Goal: Task Accomplishment & Management: Manage account settings

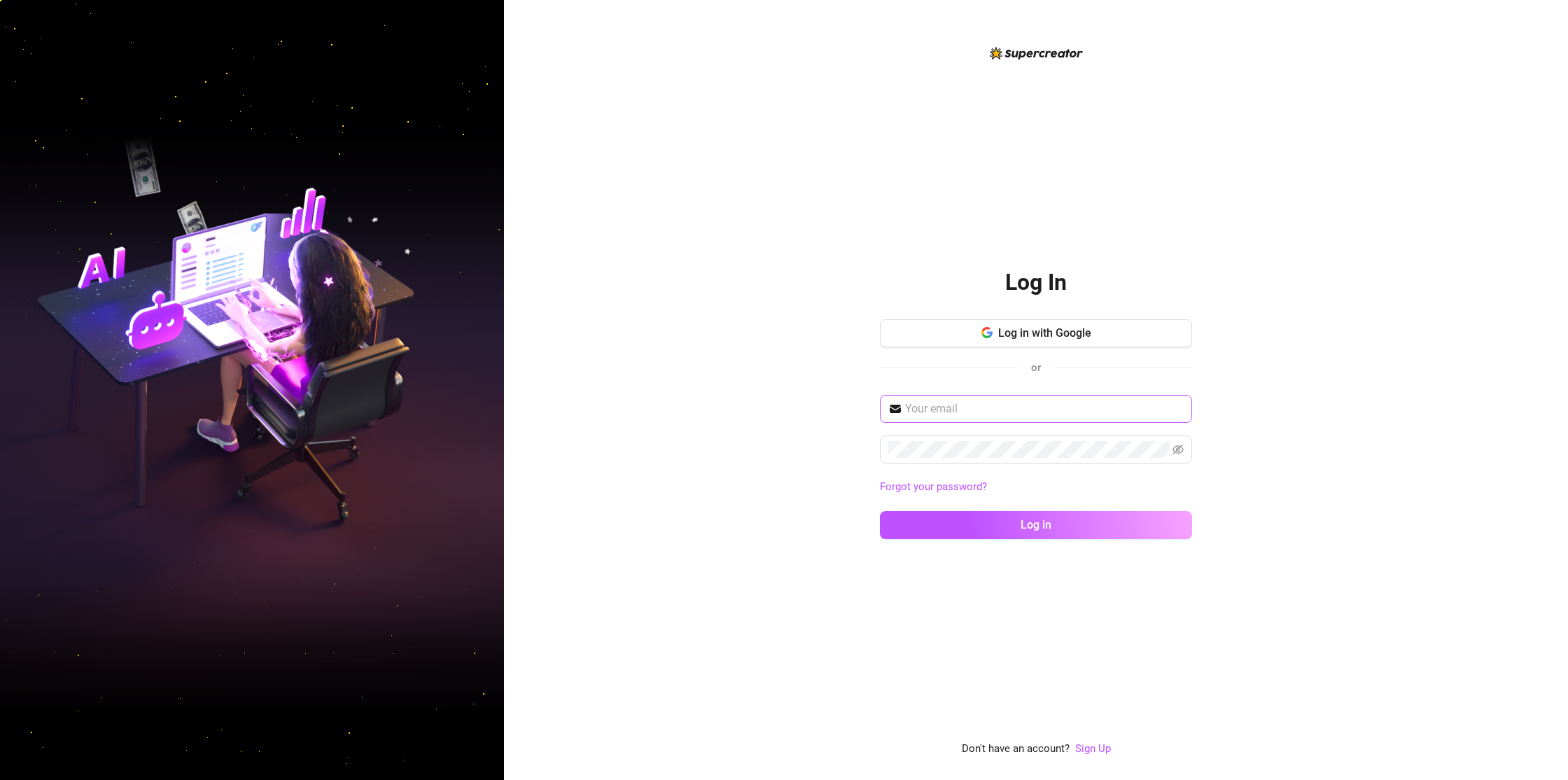
click at [989, 419] on span at bounding box center [1036, 409] width 312 height 28
click at [999, 410] on input "text" at bounding box center [1044, 409] width 278 height 17
click at [0, 779] on nordpass-autofill-portal at bounding box center [0, 780] width 0 height 0
type input "[EMAIL_ADDRESS][DOMAIN_NAME]"
click at [1036, 519] on span "Log in" at bounding box center [1036, 525] width 30 height 13
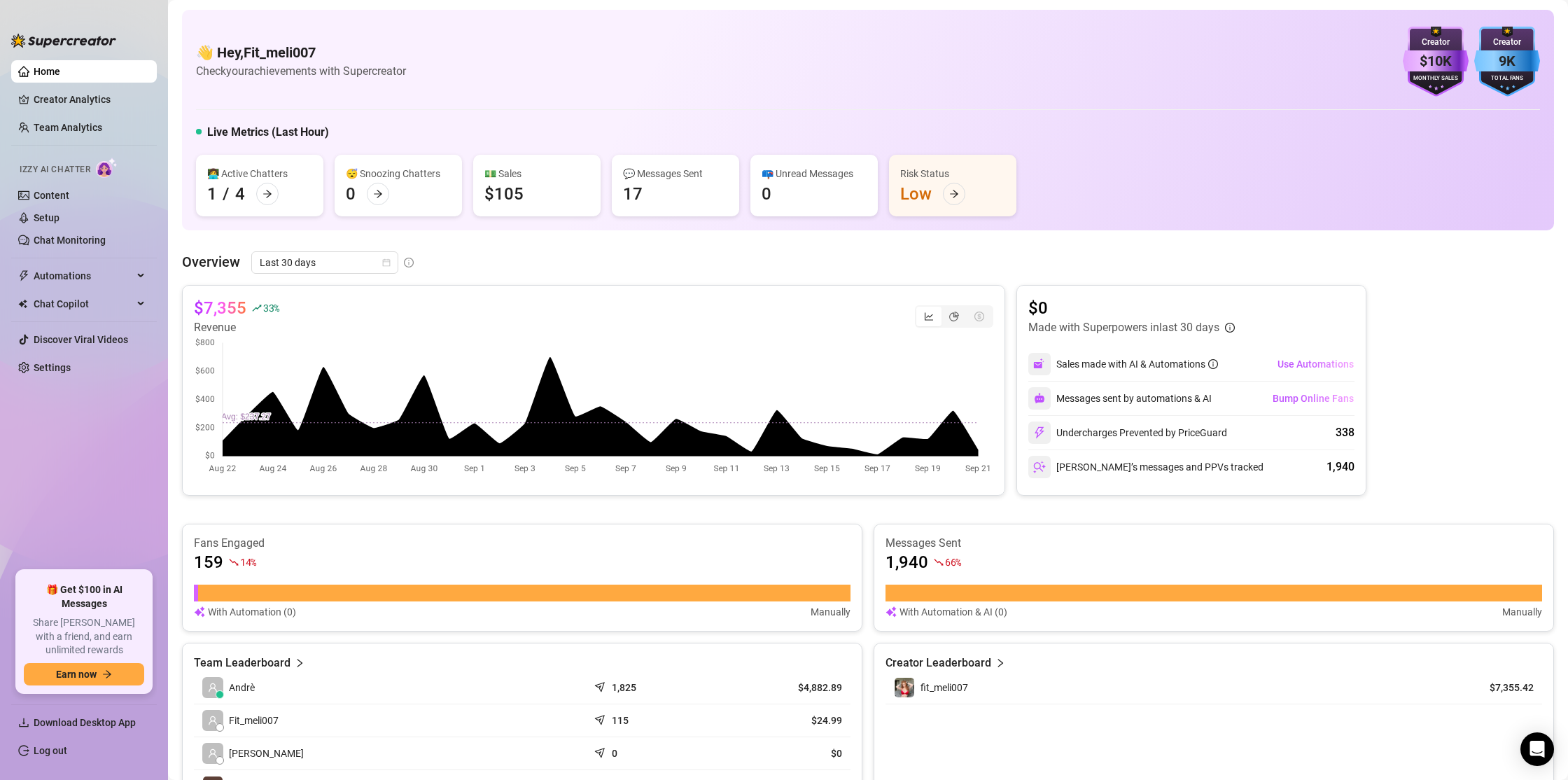
click at [241, 175] on div "👩‍💻 Active Chatters" at bounding box center [260, 173] width 105 height 15
click at [277, 192] on div at bounding box center [267, 194] width 22 height 22
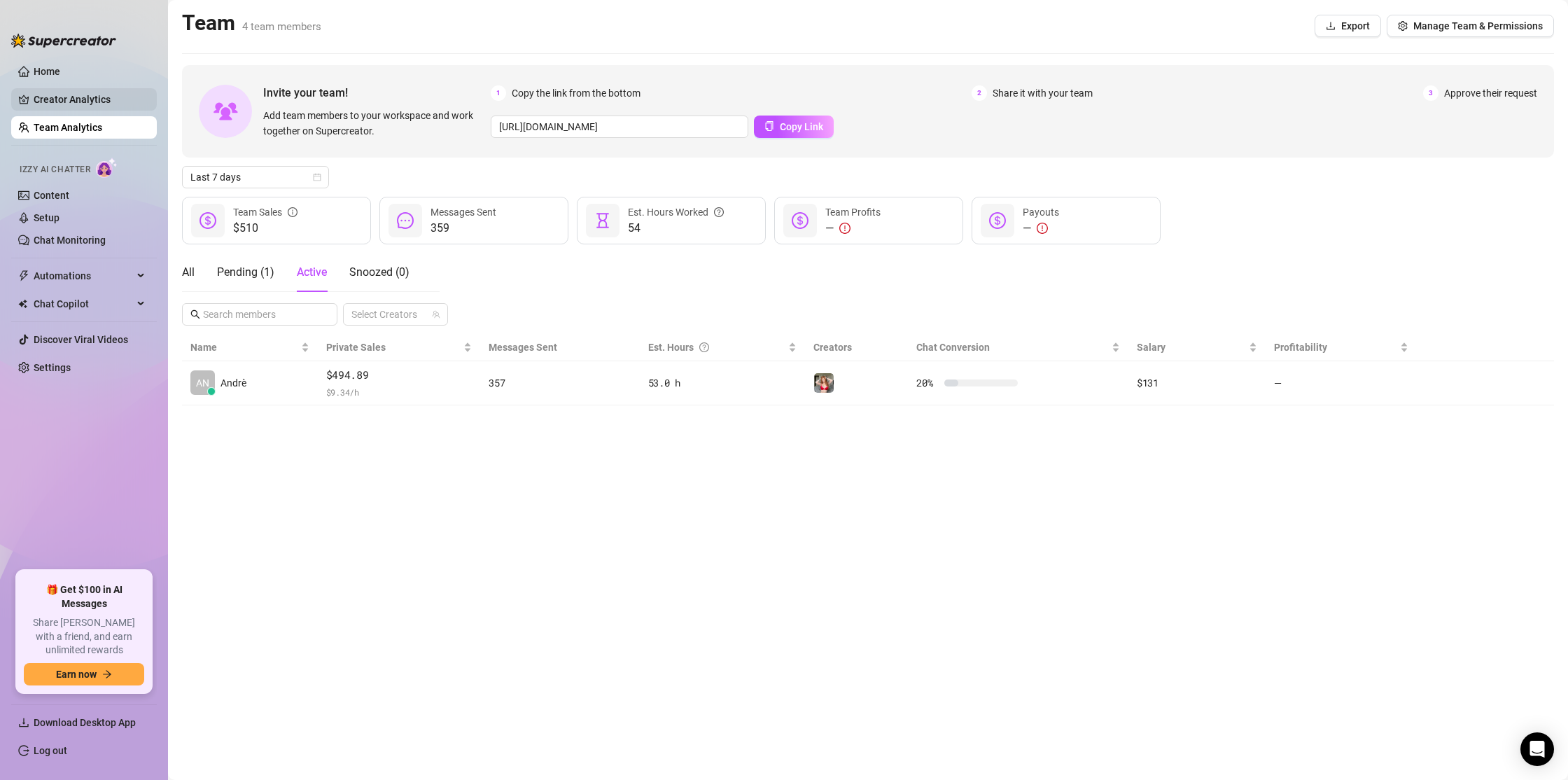
click at [76, 100] on link "Creator Analytics" at bounding box center [89, 99] width 112 height 22
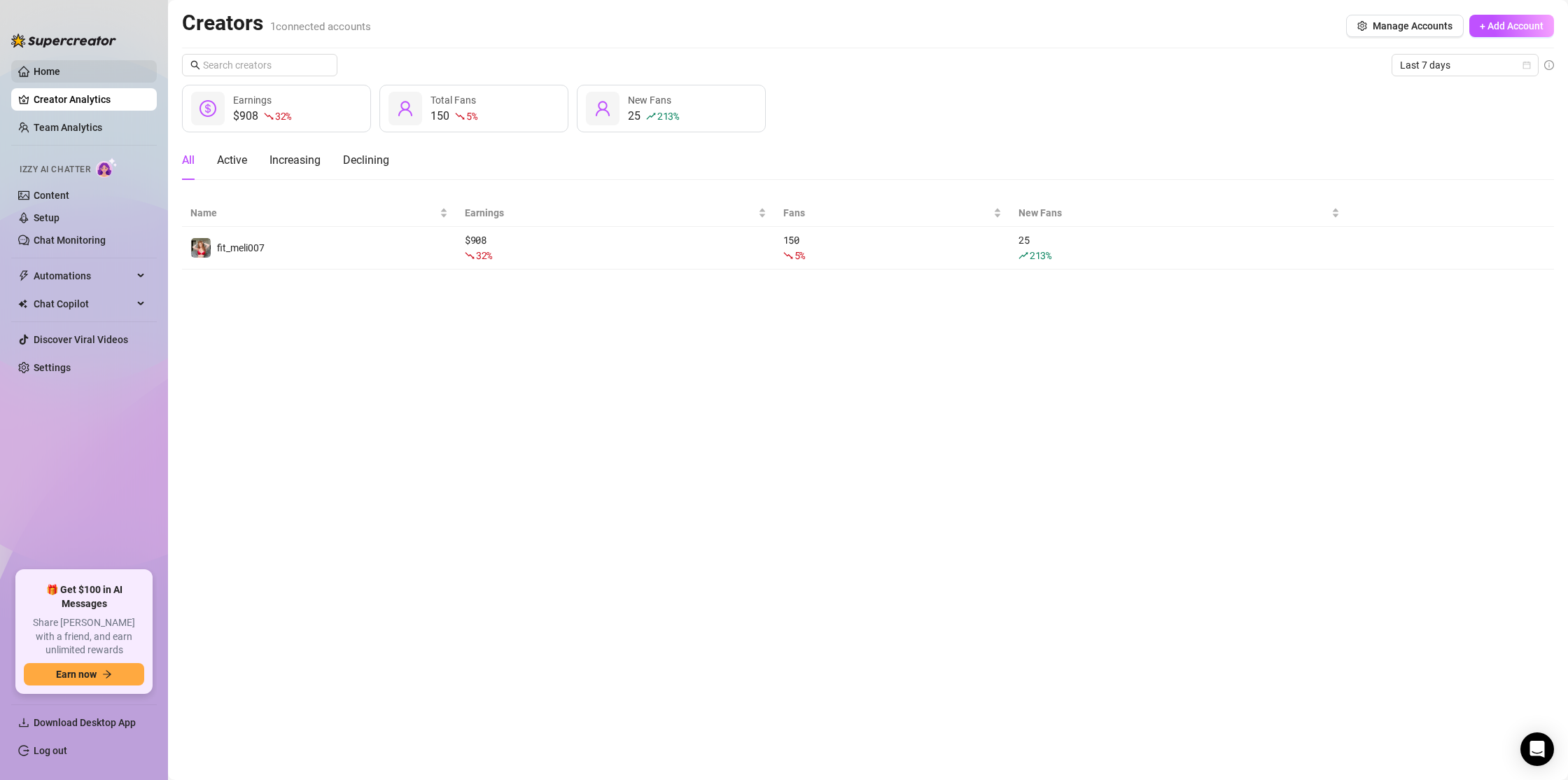
click at [60, 67] on link "Home" at bounding box center [46, 71] width 27 height 11
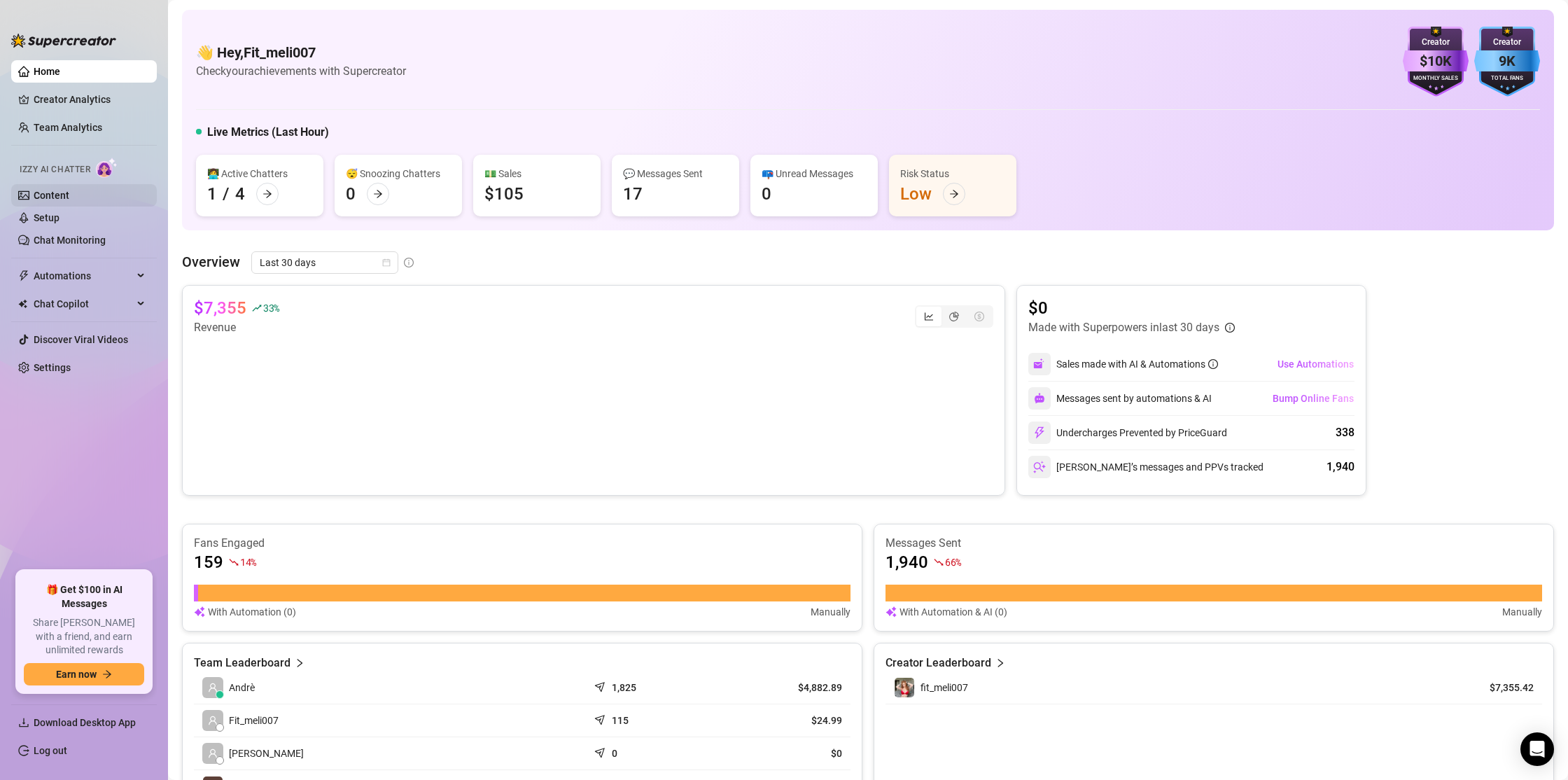
click at [70, 199] on link "Content" at bounding box center [51, 195] width 36 height 11
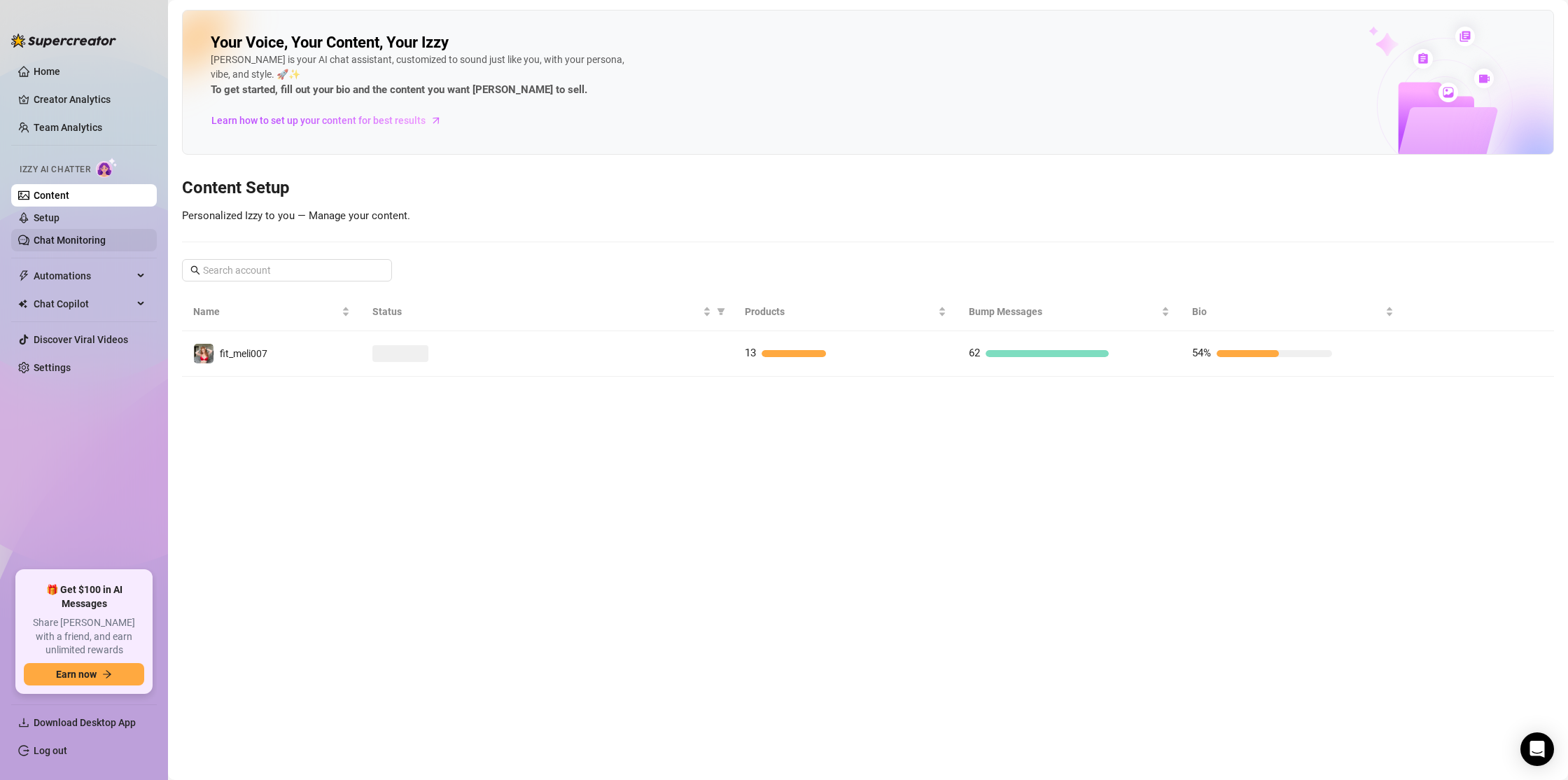
click at [93, 234] on link "Chat Monitoring" at bounding box center [69, 239] width 72 height 11
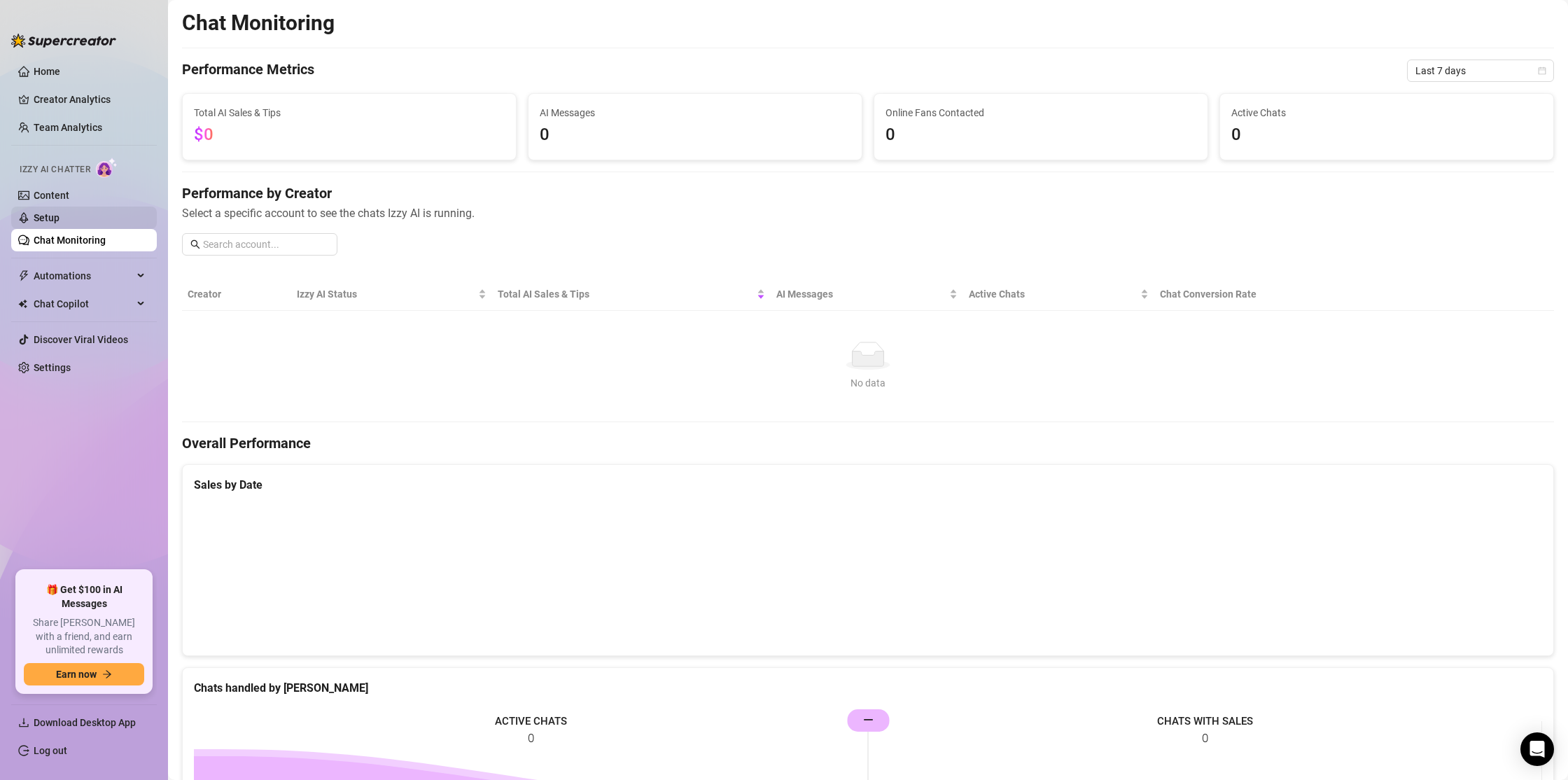
click at [59, 212] on link "Setup" at bounding box center [46, 217] width 26 height 11
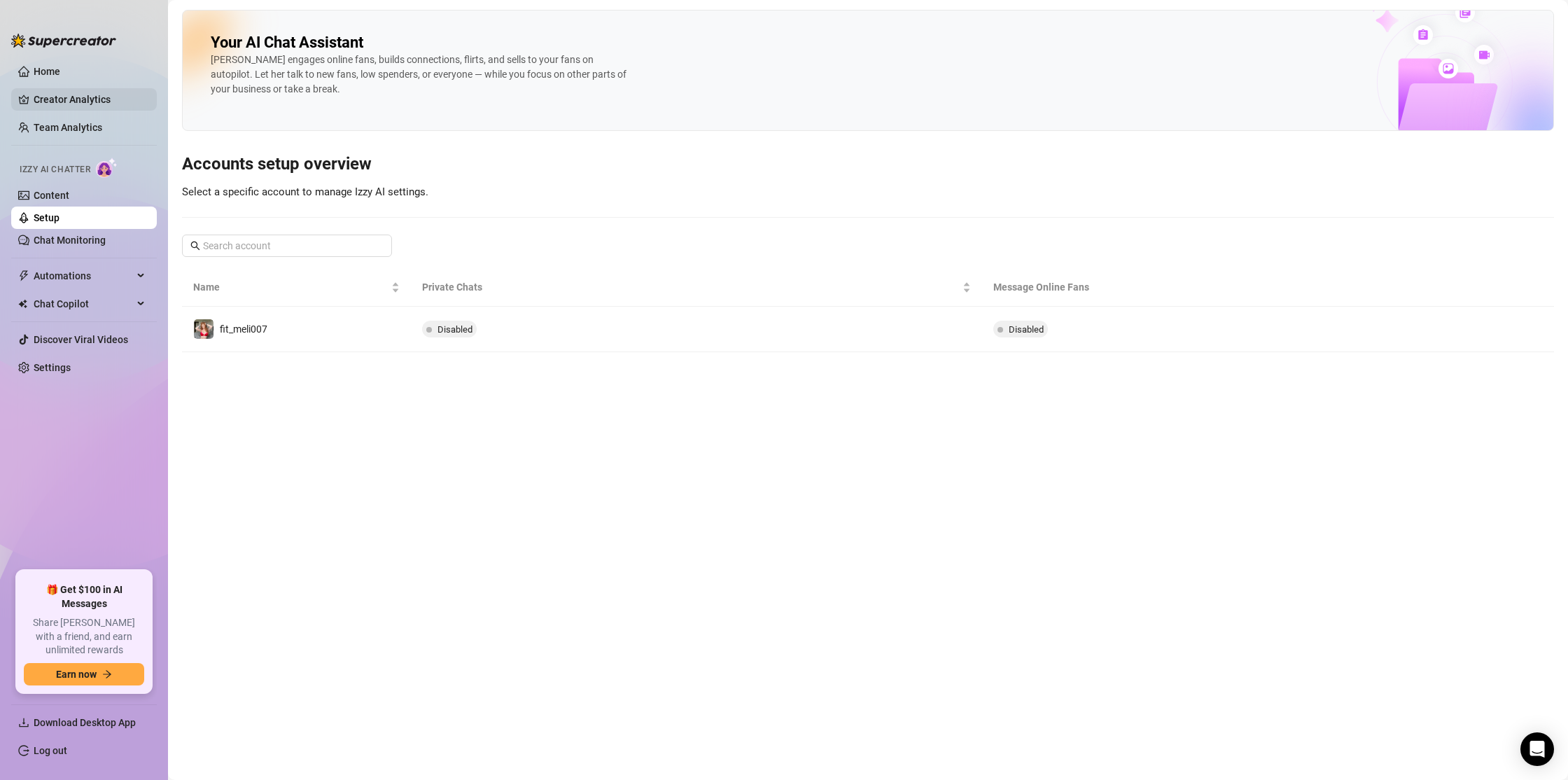
click at [75, 97] on link "Creator Analytics" at bounding box center [89, 99] width 112 height 22
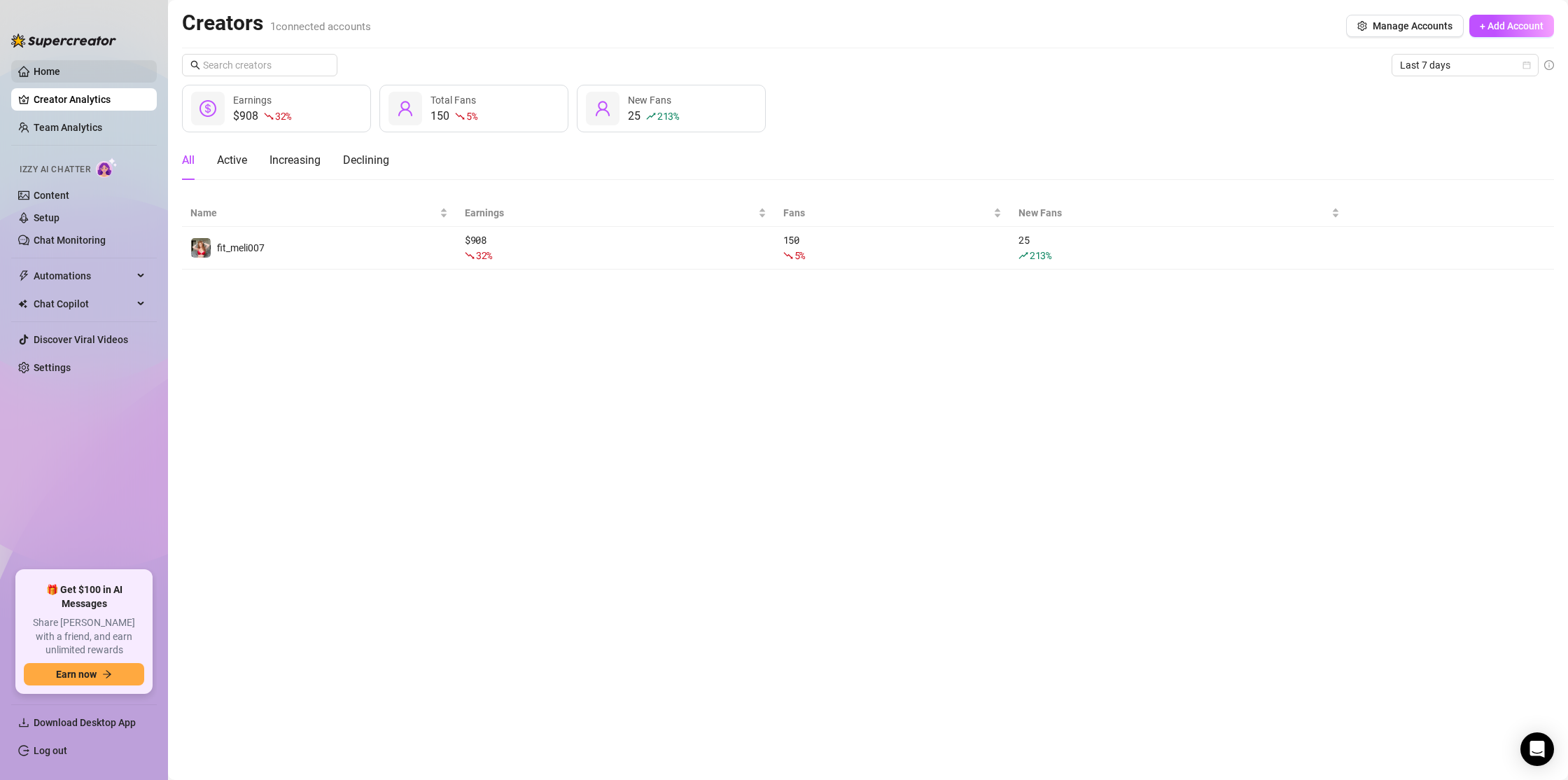
click at [60, 77] on link "Home" at bounding box center [46, 71] width 27 height 11
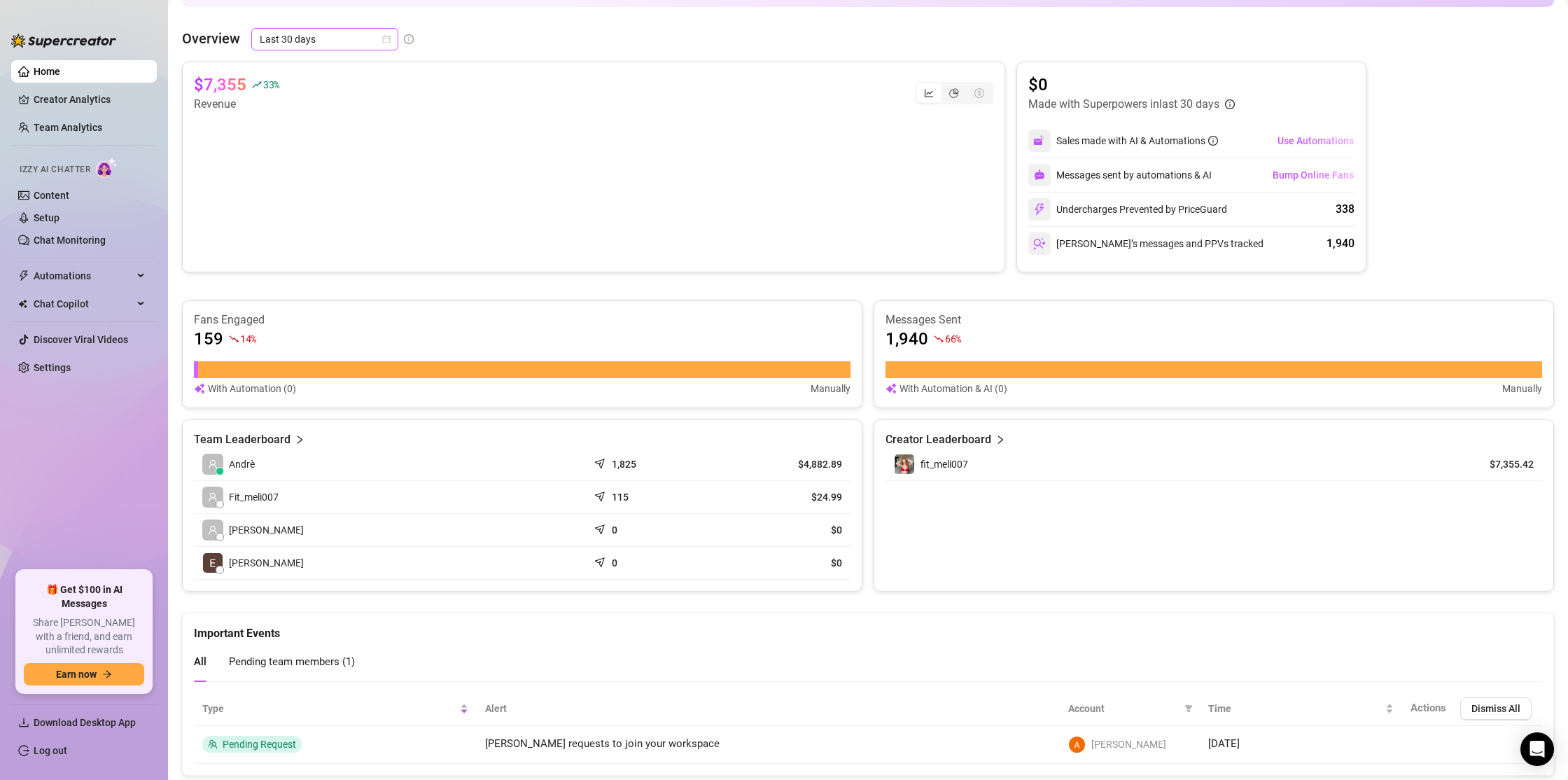
scroll to position [260, 0]
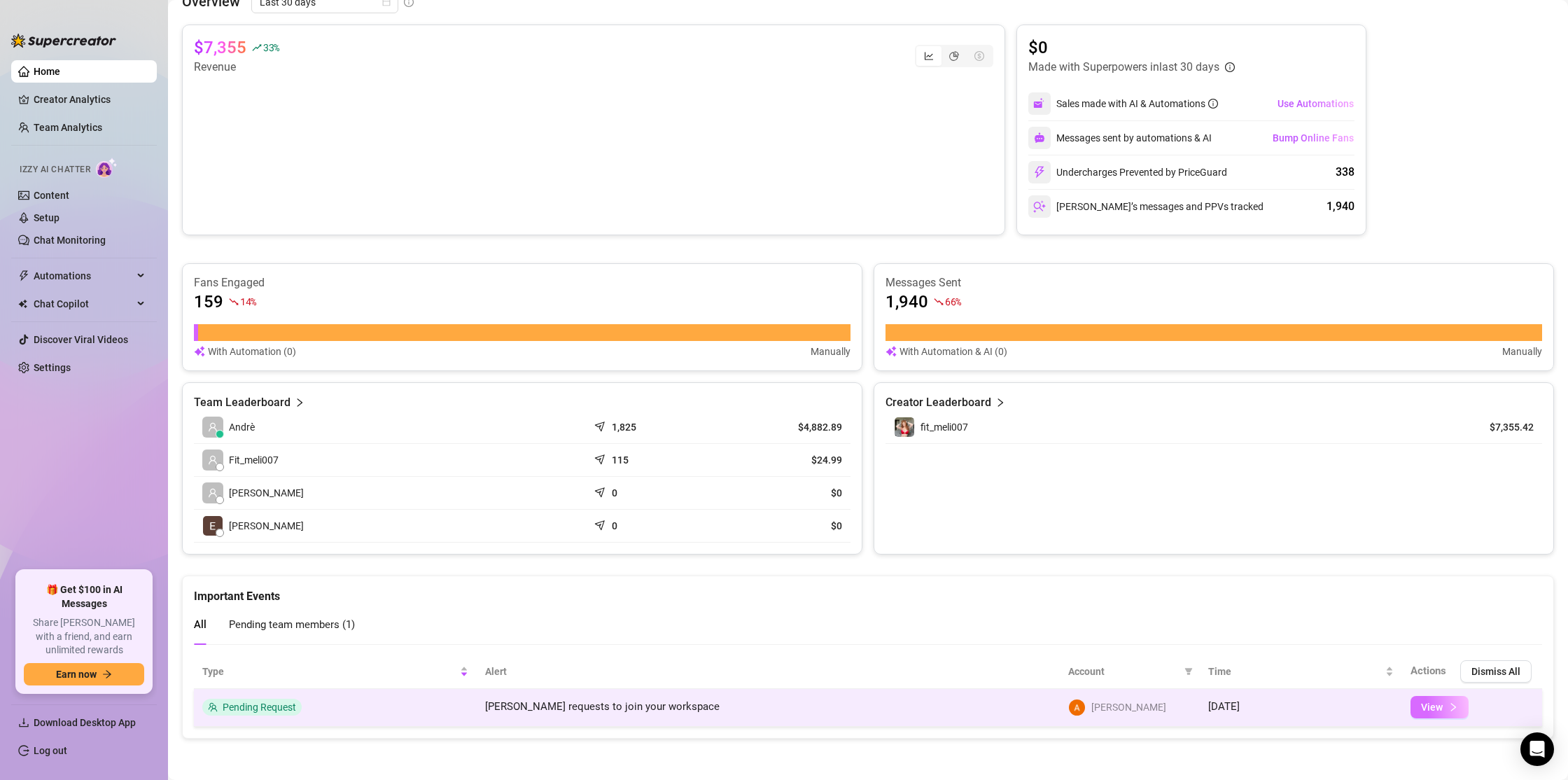
click at [1448, 713] on button "View" at bounding box center [1440, 707] width 58 height 22
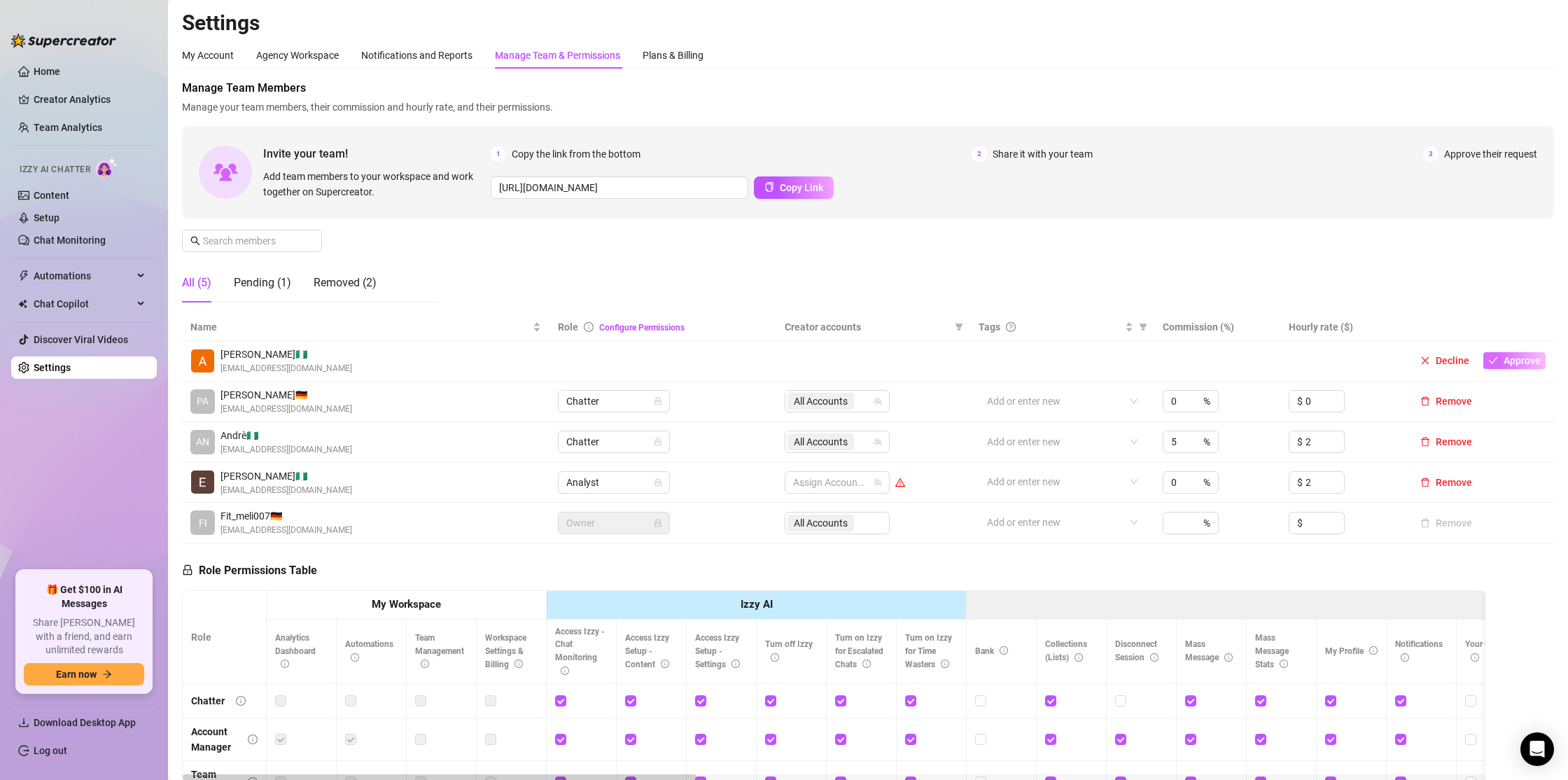
click at [1532, 360] on span "Approve" at bounding box center [1522, 360] width 37 height 11
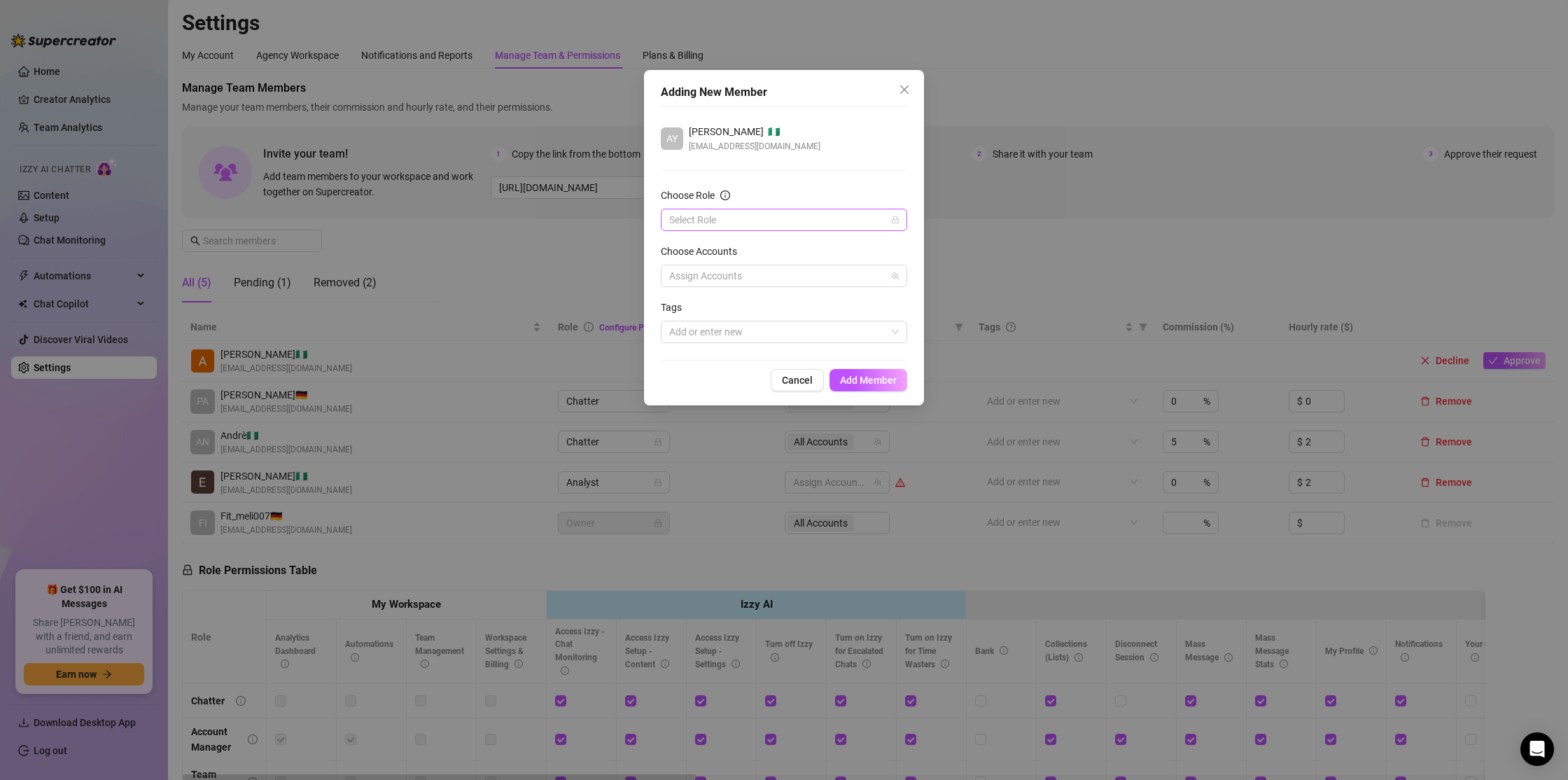
click at [733, 223] on input "Choose Role" at bounding box center [777, 220] width 217 height 21
click at [740, 249] on div "Chatter" at bounding box center [784, 247] width 224 height 15
click at [746, 273] on div at bounding box center [777, 276] width 226 height 20
click at [756, 324] on span "fit_meli007" at bounding box center [747, 324] width 48 height 11
checkbox input "true"
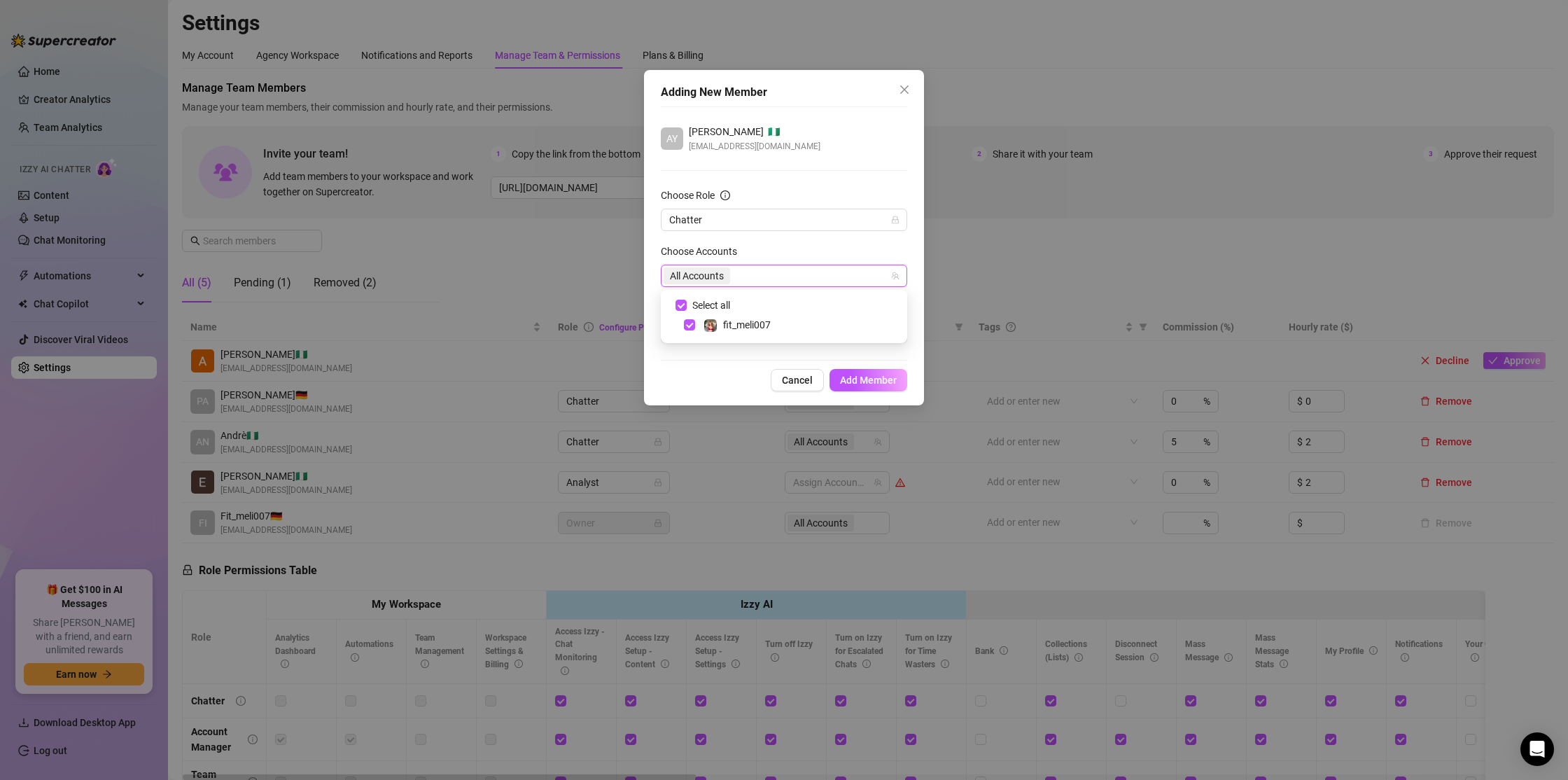
click at [724, 370] on div "Cancel Add Member" at bounding box center [784, 380] width 247 height 22
click at [734, 331] on div at bounding box center [777, 332] width 226 height 20
click at [888, 384] on span "Add Member" at bounding box center [868, 379] width 57 height 11
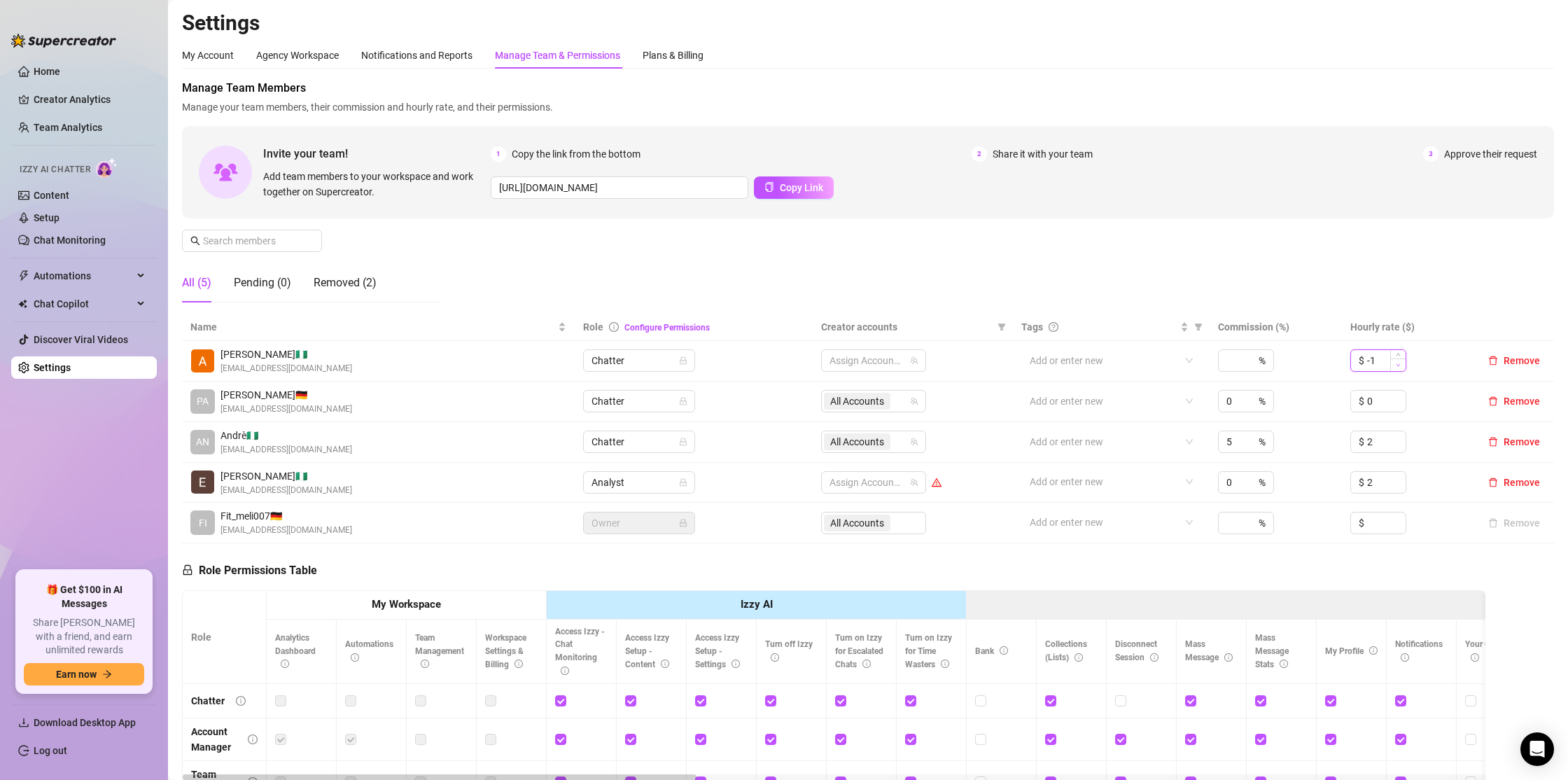
click at [1397, 361] on span "Decrease Value" at bounding box center [1398, 364] width 15 height 12
click at [1398, 356] on icon "up" at bounding box center [1398, 356] width 5 height 5
click at [1398, 356] on icon "up" at bounding box center [1398, 356] width 4 height 3
click at [1395, 359] on span "Increase Value" at bounding box center [1398, 356] width 15 height 12
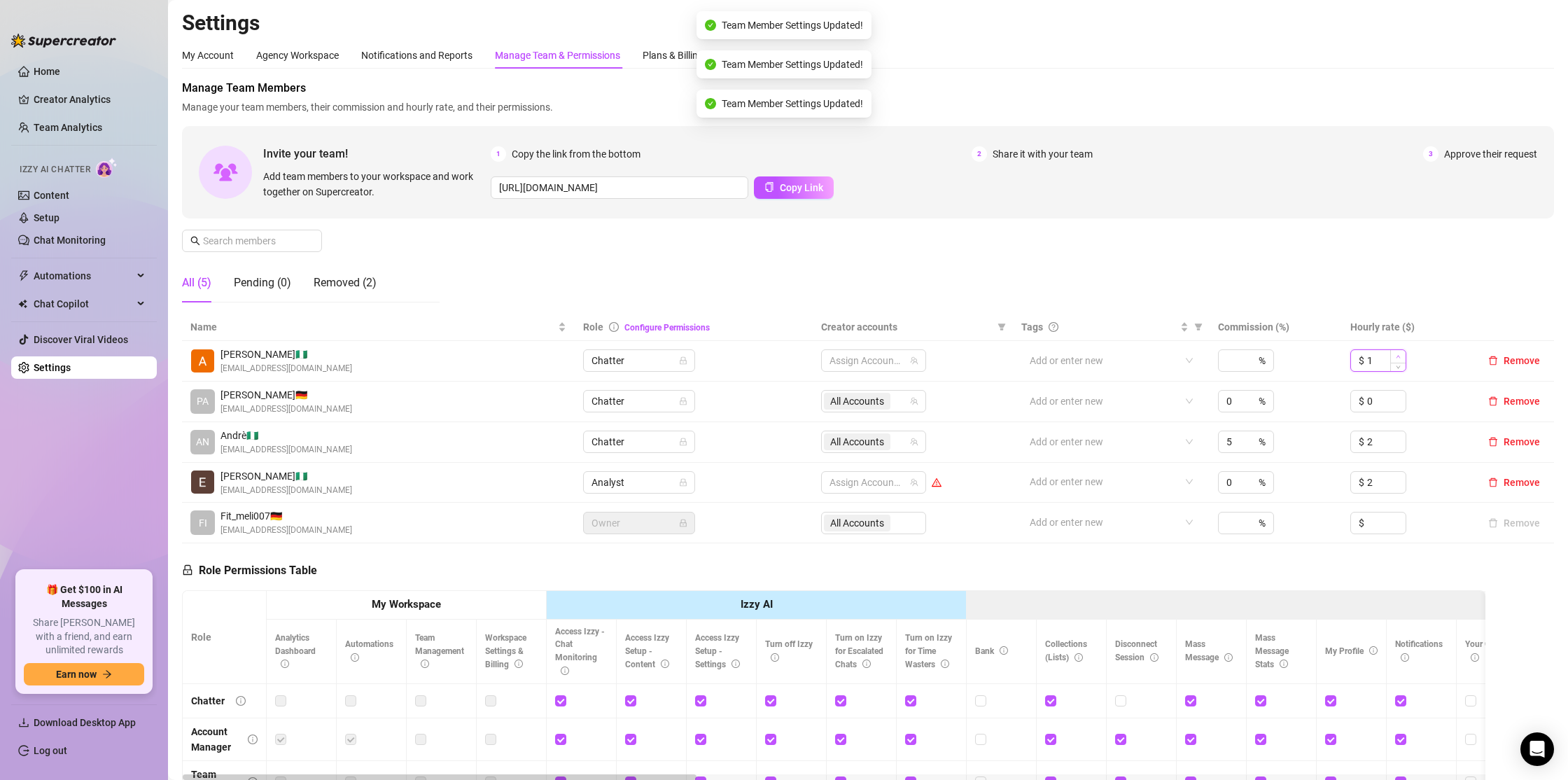
click at [1396, 356] on icon "up" at bounding box center [1398, 356] width 5 height 5
type input "2"
click at [1239, 363] on input at bounding box center [1233, 361] width 14 height 21
type input "5"
click at [1262, 245] on div "Manage Team Members Manage your team members, their commission and hourly rate,…" at bounding box center [868, 197] width 1372 height 234
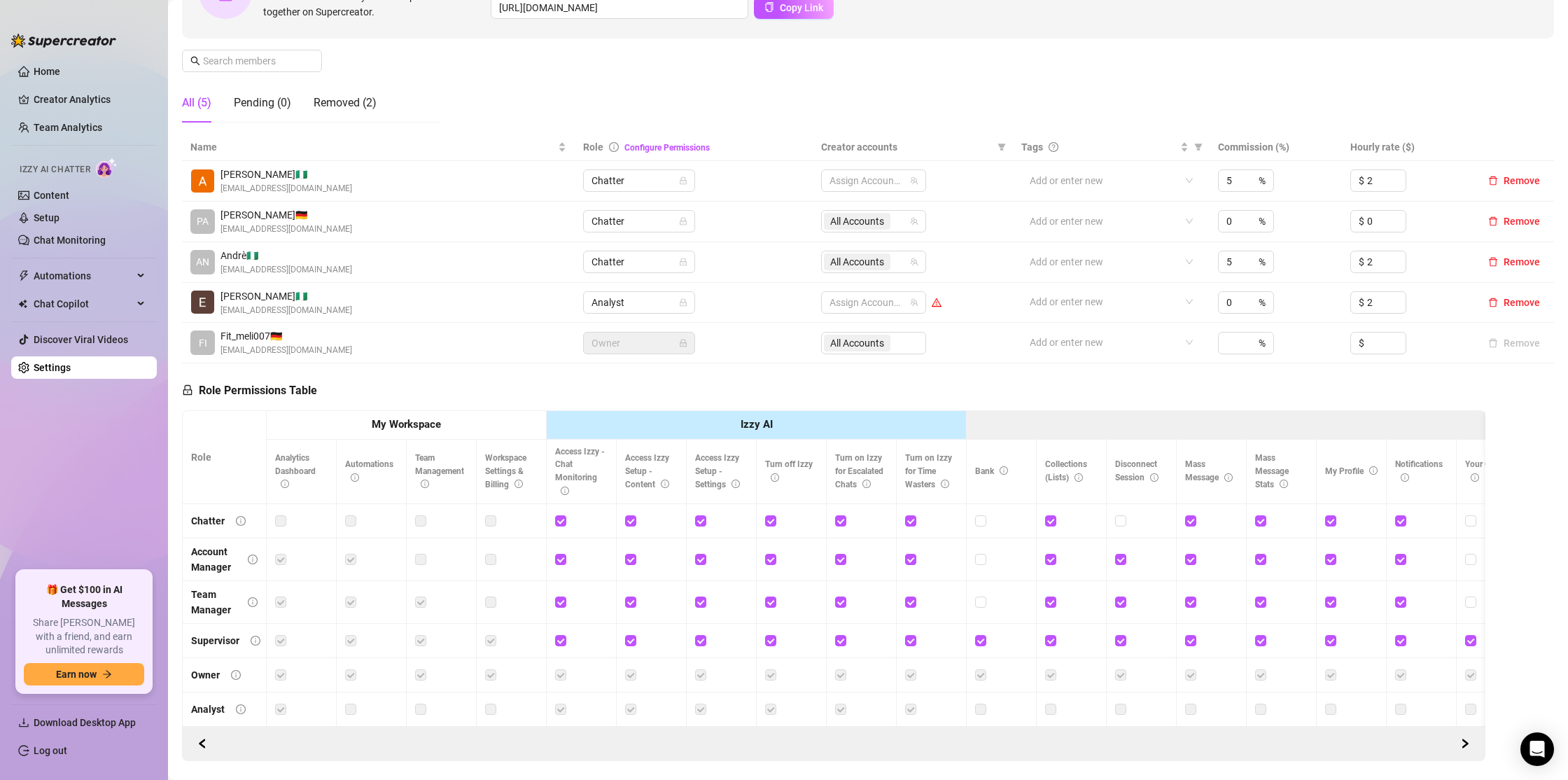
scroll to position [220, 0]
